Goal: Navigation & Orientation: Find specific page/section

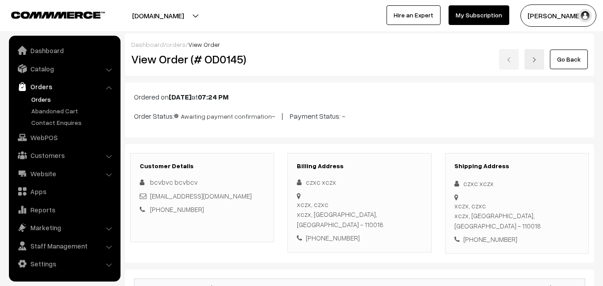
scroll to position [45, 0]
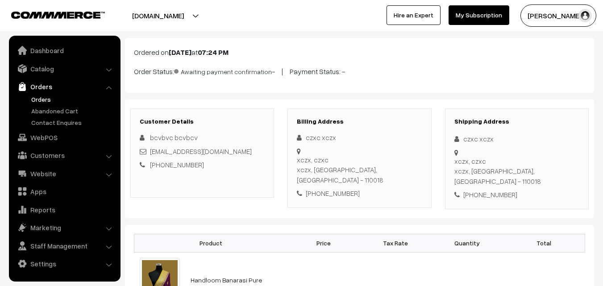
click at [42, 97] on link "Orders" at bounding box center [73, 99] width 88 height 9
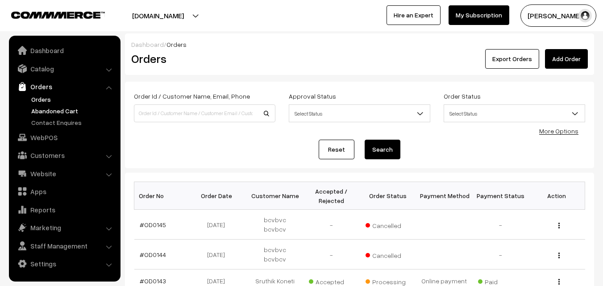
click at [45, 108] on link "Abandoned Cart" at bounding box center [73, 110] width 88 height 9
